Goal: Task Accomplishment & Management: Manage account settings

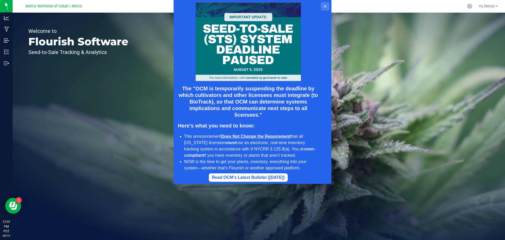
click at [326, 7] on icon at bounding box center [325, 6] width 3 height 3
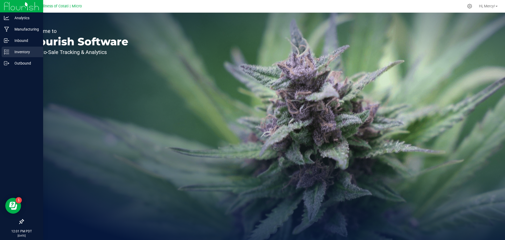
click at [28, 51] on p "Inventory" at bounding box center [25, 52] width 32 height 6
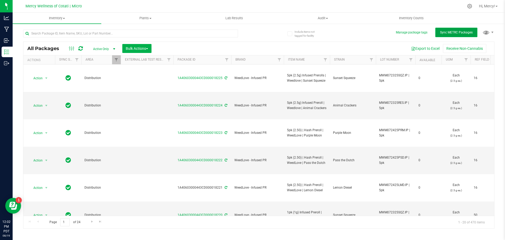
click at [453, 35] on button "Sync METRC Packages" at bounding box center [457, 32] width 42 height 9
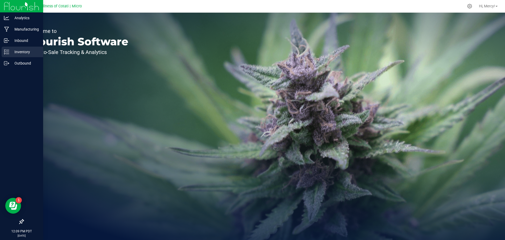
click at [22, 53] on p "Inventory" at bounding box center [25, 52] width 32 height 6
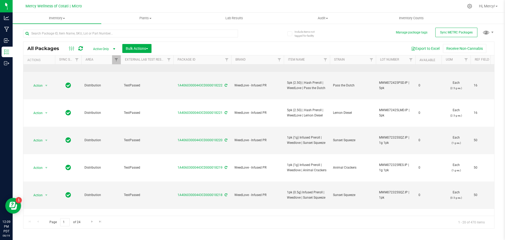
scroll to position [79, 0]
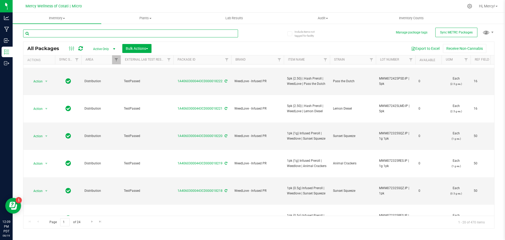
click at [173, 35] on input "text" at bounding box center [130, 33] width 215 height 8
type input "lemon"
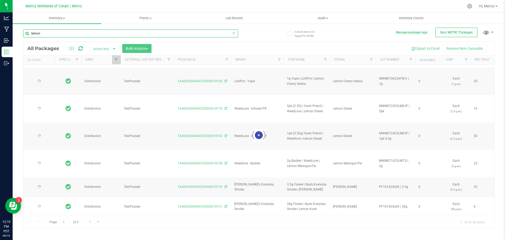
type input "[DATE]"
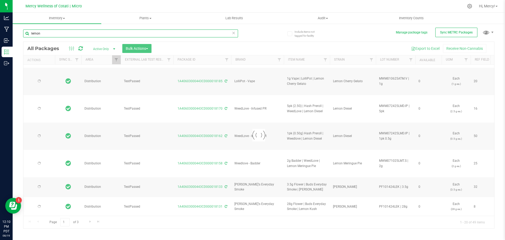
type input "[DATE]"
